Goal: Transaction & Acquisition: Purchase product/service

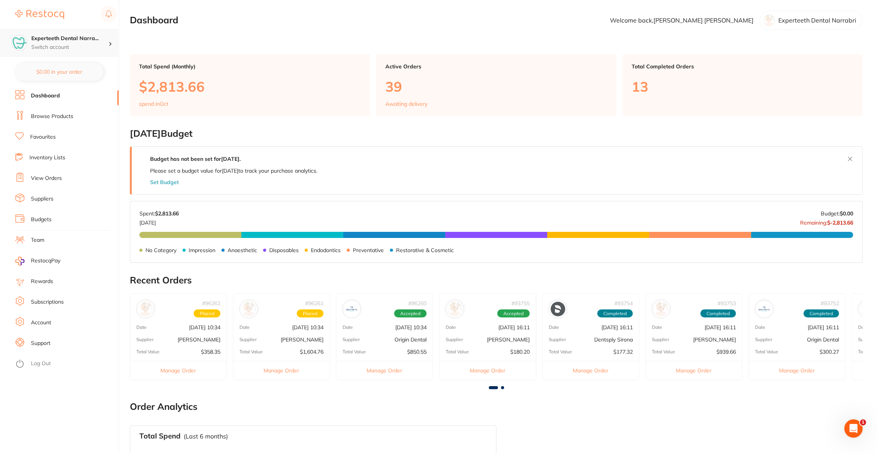
click at [74, 47] on p "Switch account" at bounding box center [69, 48] width 77 height 8
click at [91, 126] on h4 "Elevate Dental Blacktown" at bounding box center [72, 124] width 79 height 8
checkbox input "false"
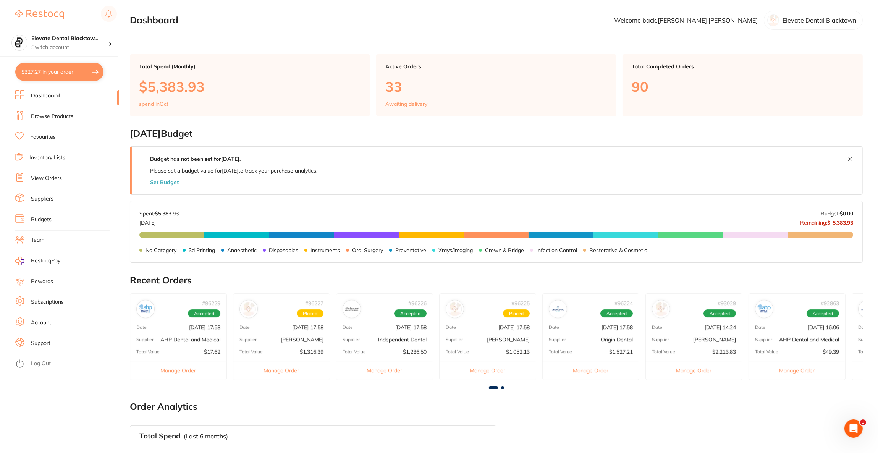
click at [51, 78] on button "$327.27 in your order" at bounding box center [59, 72] width 88 height 18
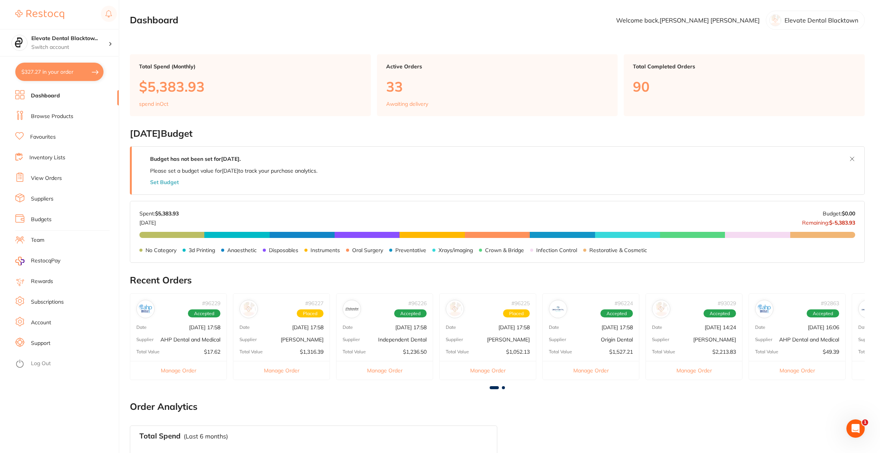
checkbox input "true"
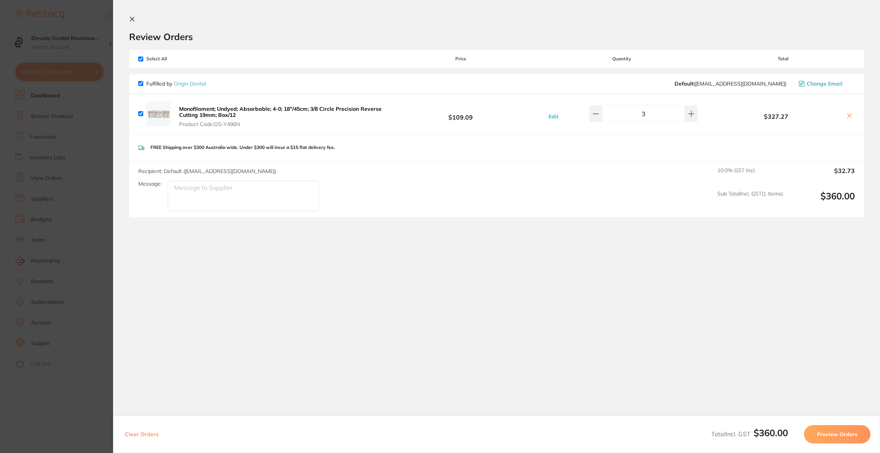
click at [825, 441] on button "Preview Orders" at bounding box center [837, 434] width 66 height 18
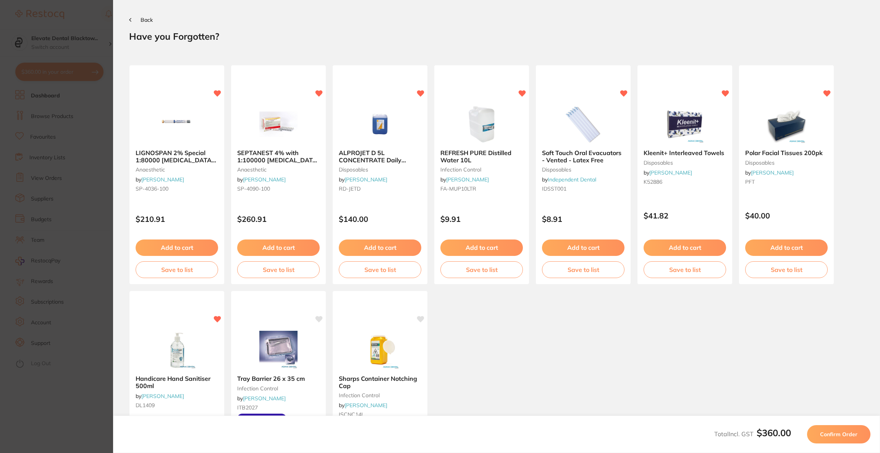
click at [825, 441] on button "Confirm Order" at bounding box center [838, 434] width 63 height 18
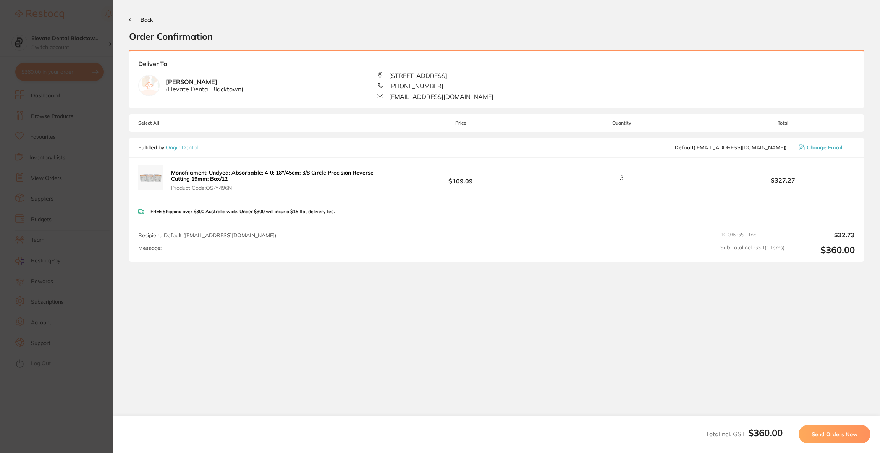
click at [825, 441] on button "Send Orders Now" at bounding box center [835, 434] width 72 height 18
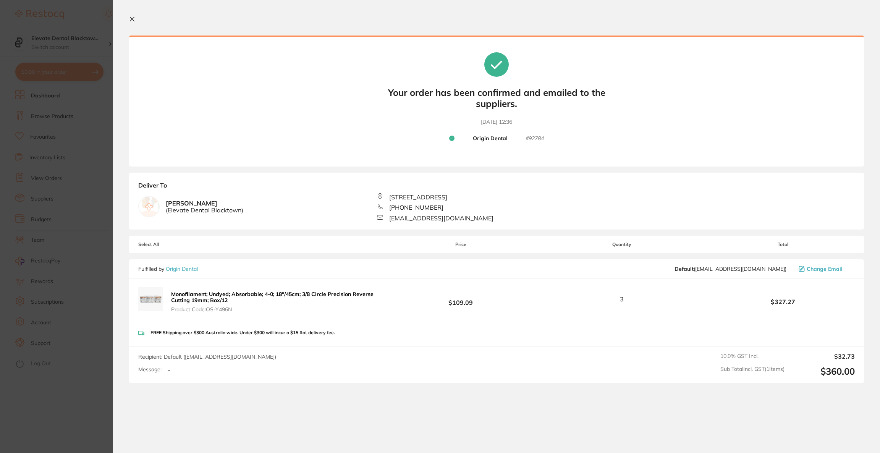
click at [32, 136] on section "Update RRP Set your pre negotiated price for this item. Item Agreed RRP (excl. …" at bounding box center [440, 226] width 880 height 453
